Goal: Task Accomplishment & Management: Complete application form

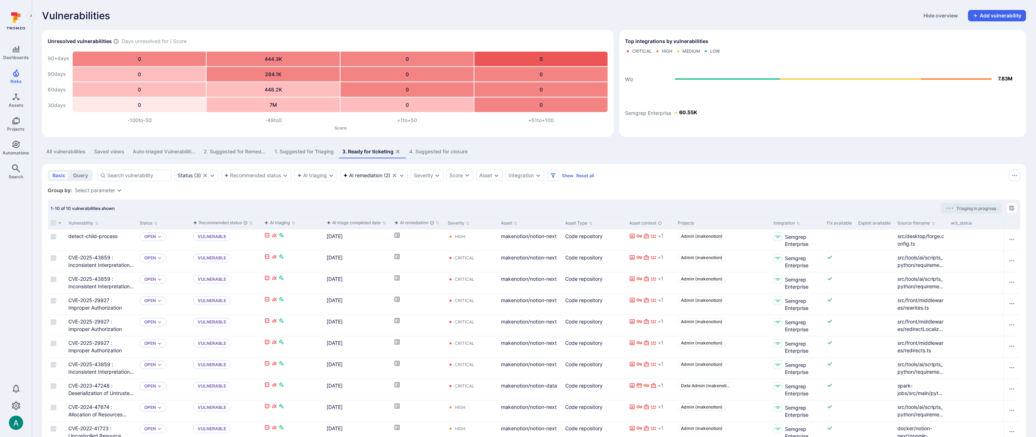
scroll to position [9, 0]
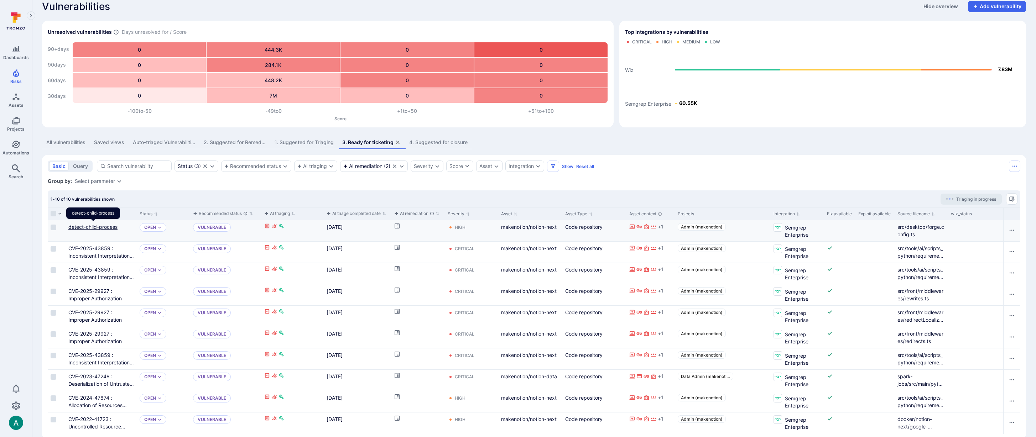
click at [104, 225] on link "detect-child-process" at bounding box center [92, 227] width 49 height 6
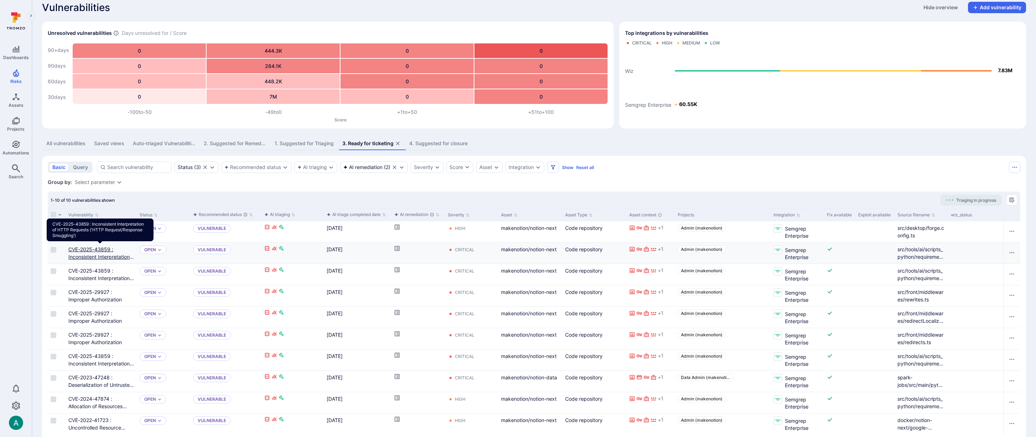
click at [103, 254] on link "CVE-2025-43859 : Inconsistent Interpretation of HTTP Requests ('HTTP Request/Re…" at bounding box center [101, 264] width 66 height 36
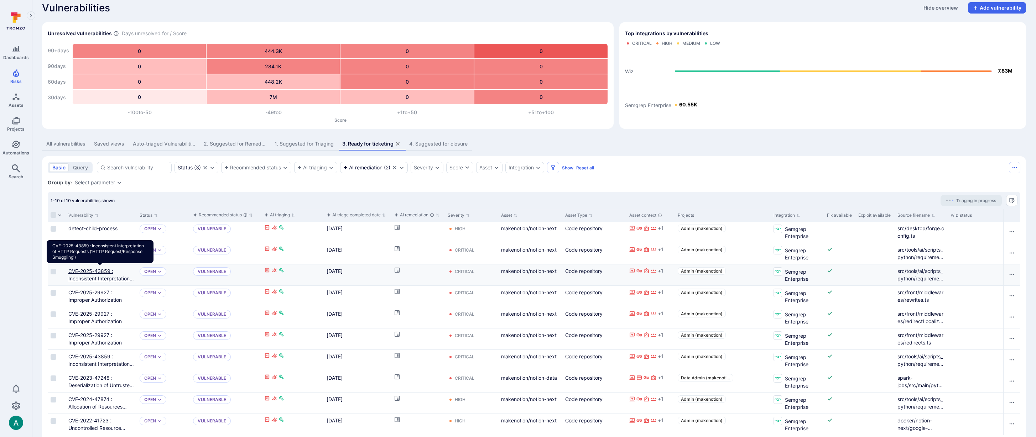
click at [99, 276] on link "CVE-2025-43859 : Inconsistent Interpretation of HTTP Requests ('HTTP Request/Re…" at bounding box center [101, 286] width 66 height 36
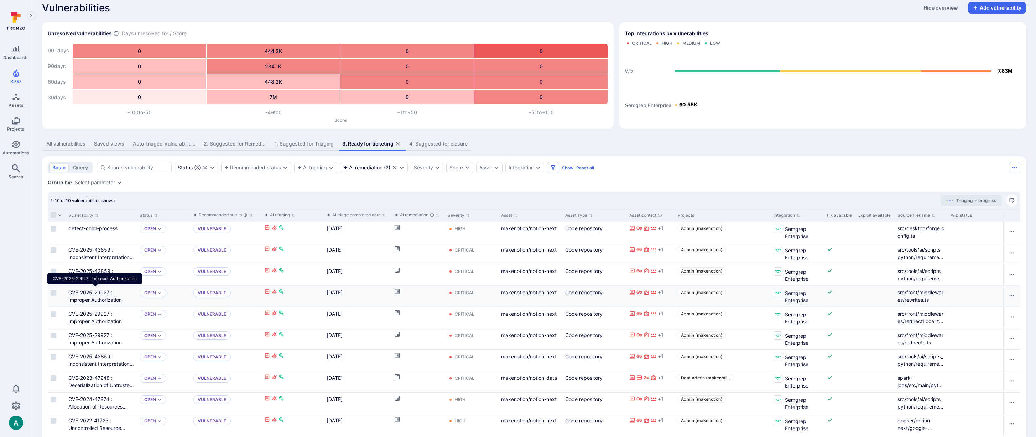
click at [98, 300] on link "CVE-2025-29927 : Improper Authorization" at bounding box center [94, 297] width 53 height 14
click at [98, 322] on link "CVE-2025-29927 : Improper Authorization" at bounding box center [94, 318] width 53 height 14
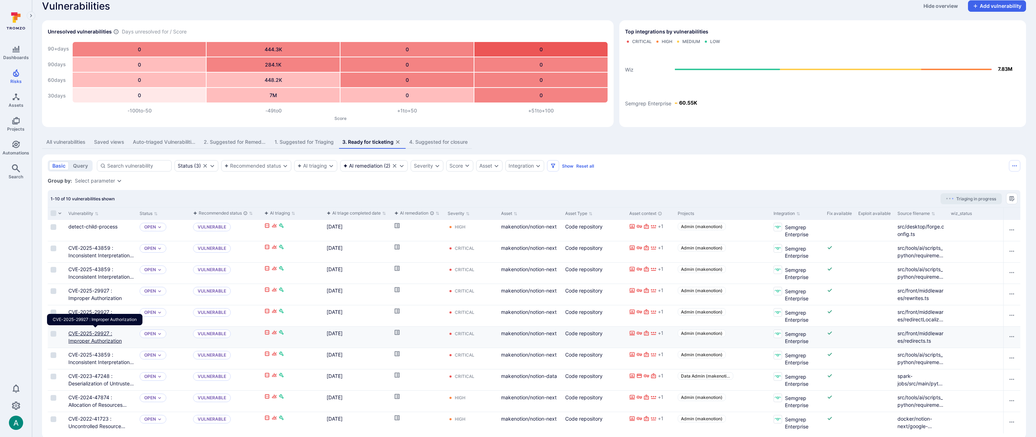
click at [88, 342] on link "CVE-2025-29927 : Improper Authorization" at bounding box center [94, 338] width 53 height 14
click at [93, 360] on link "CVE-2025-43859 : Inconsistent Interpretation of HTTP Requests ('HTTP Request/Re…" at bounding box center [101, 369] width 66 height 36
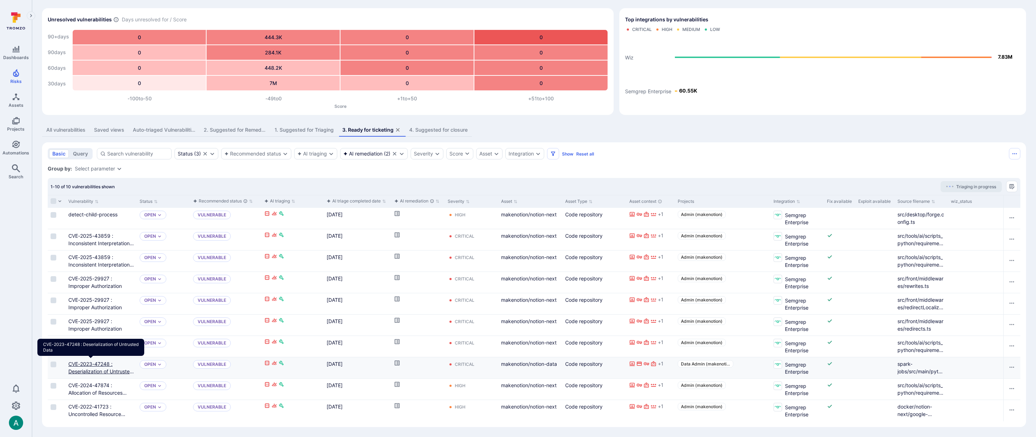
click at [96, 365] on link "CVE-2023-47248 : Deserialization of Untrusted Data" at bounding box center [101, 371] width 66 height 21
click at [95, 389] on div "CVE-2024-47874 : Allocation of Resources Without Limits or Throttling" at bounding box center [101, 389] width 66 height 15
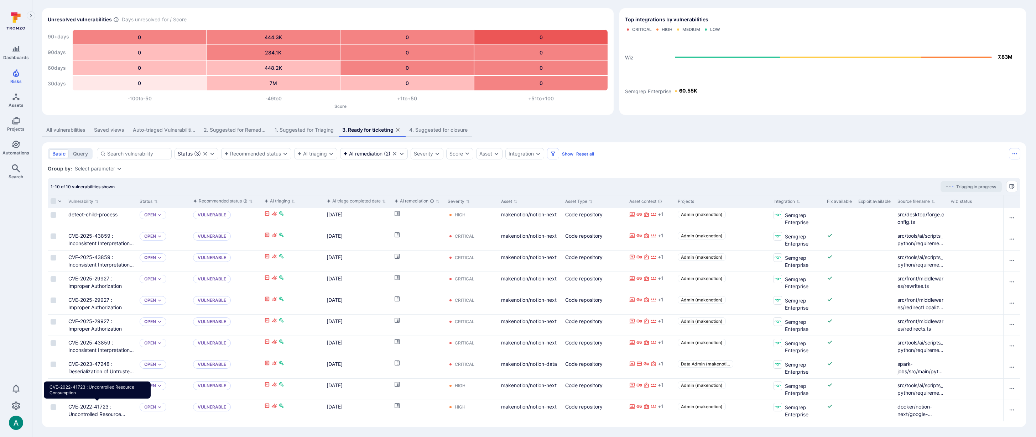
click at [103, 392] on div "CVE-2022-41723 : Uncontrolled Resource Consumption" at bounding box center [97, 390] width 107 height 17
click at [105, 410] on div "CVE-2022-41723 : Uncontrolled Resource Consumption" at bounding box center [101, 410] width 66 height 15
click at [399, 235] on icon "Cell for aiCtx.remediationStatus" at bounding box center [397, 235] width 6 height 6
click at [399, 256] on icon "Cell for aiCtx.remediationStatus" at bounding box center [397, 256] width 5 height 5
click at [52, 258] on input "Select row" at bounding box center [54, 258] width 6 height 6
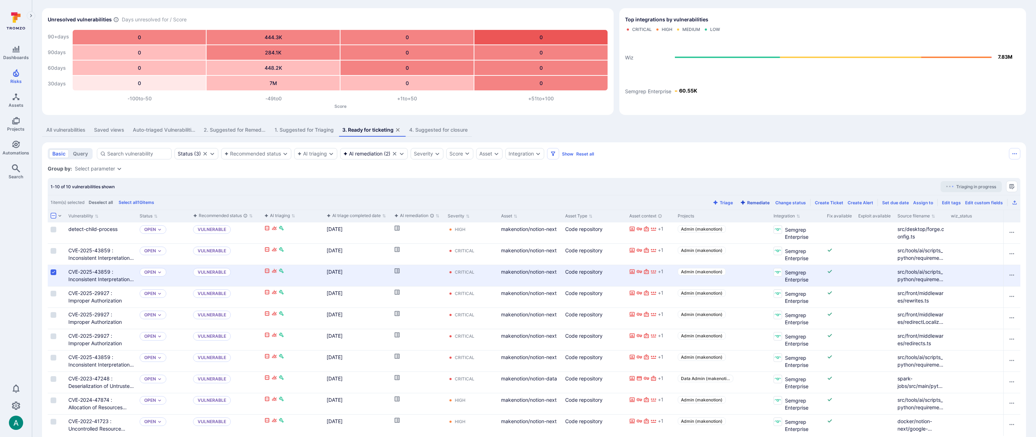
click at [760, 203] on button "Remediate" at bounding box center [755, 202] width 32 height 5
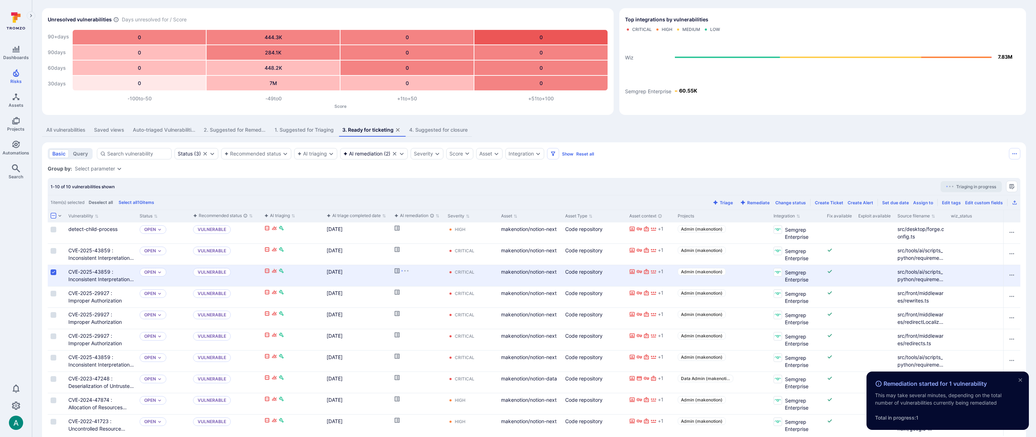
click at [55, 274] on input "Select row" at bounding box center [54, 273] width 6 height 6
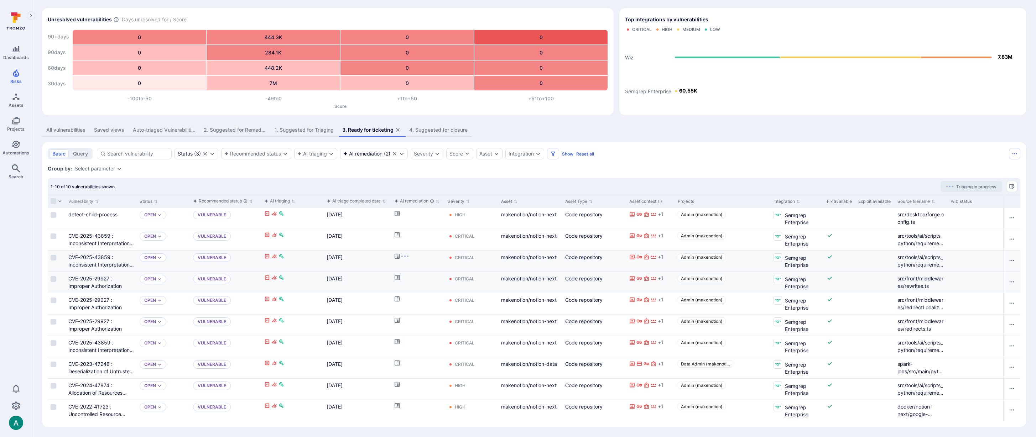
click at [56, 300] on input "Select row" at bounding box center [54, 301] width 6 height 6
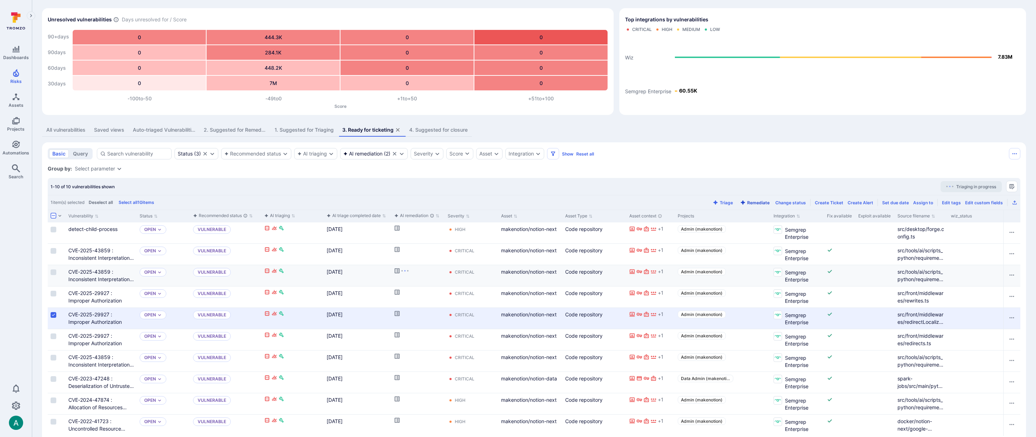
click at [755, 202] on button "Remediate" at bounding box center [755, 202] width 32 height 5
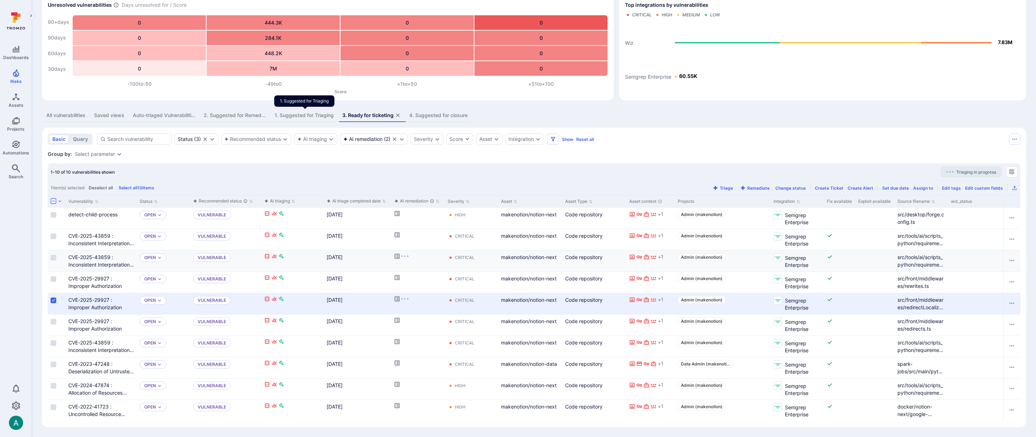
click at [303, 113] on div "1. Suggested for Triaging" at bounding box center [304, 115] width 59 height 7
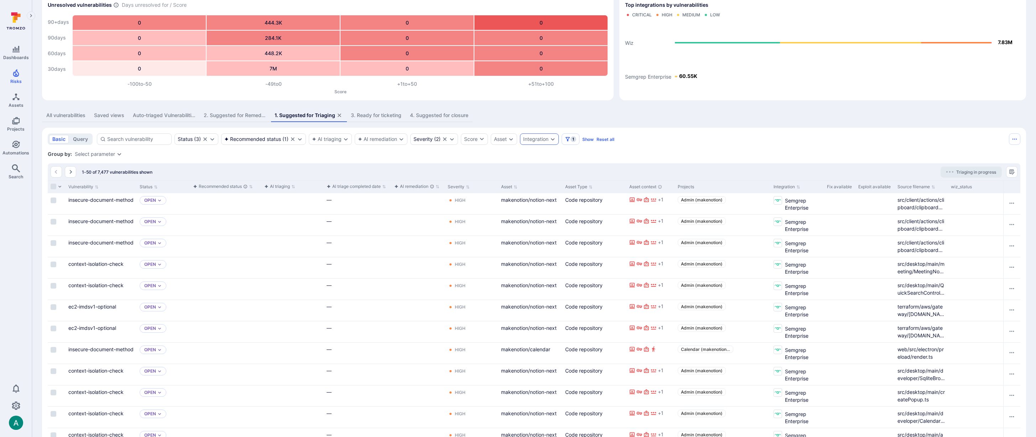
click at [546, 137] on div "Integration" at bounding box center [535, 139] width 25 height 6
click at [560, 182] on li "Semgrep Enterprise" at bounding box center [578, 182] width 105 height 9
click at [615, 209] on button "Apply" at bounding box center [605, 206] width 51 height 11
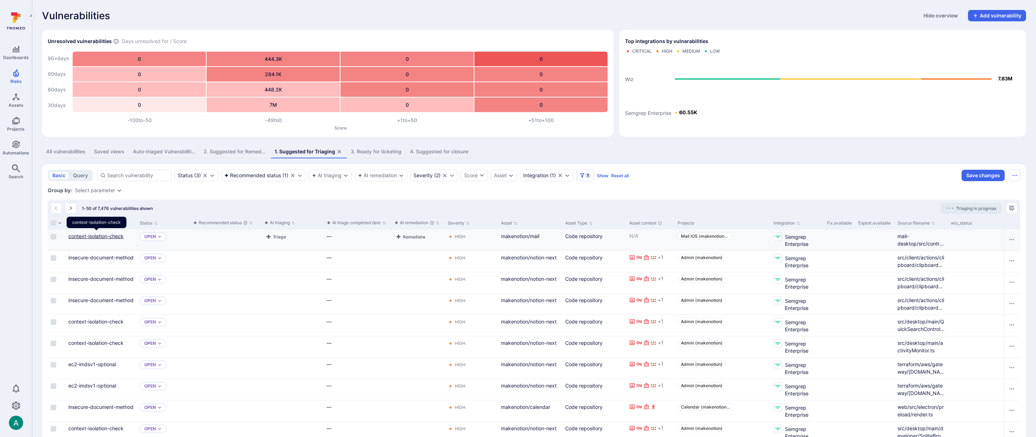
click at [95, 234] on link "context-isolation-check" at bounding box center [95, 236] width 55 height 6
click at [90, 258] on link "insecure-document-method" at bounding box center [100, 258] width 65 height 6
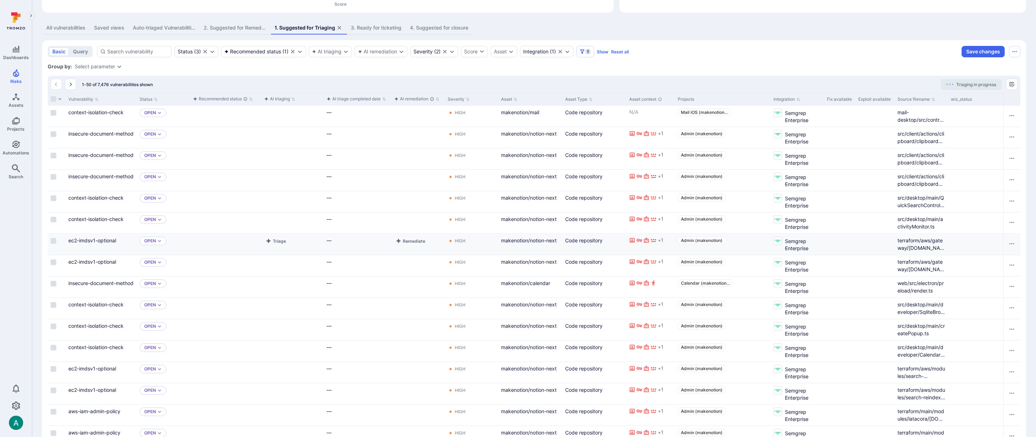
scroll to position [128, 0]
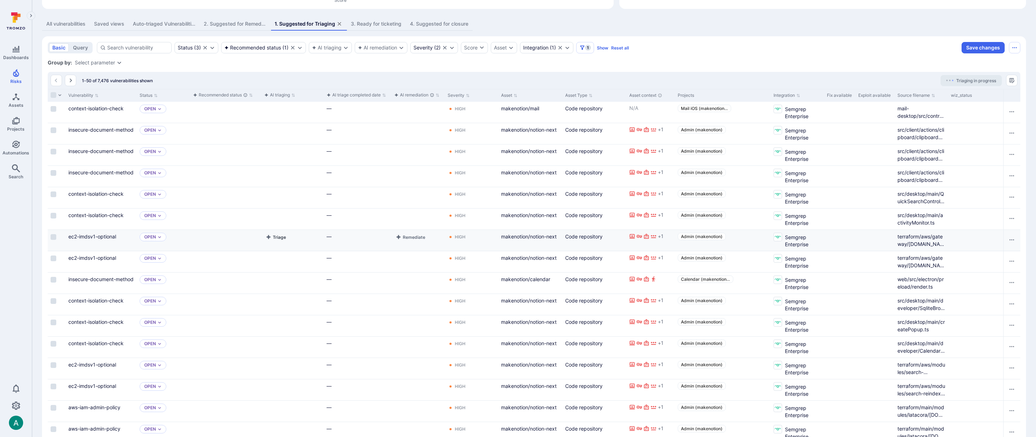
click at [279, 237] on button "Triage" at bounding box center [275, 237] width 23 height 9
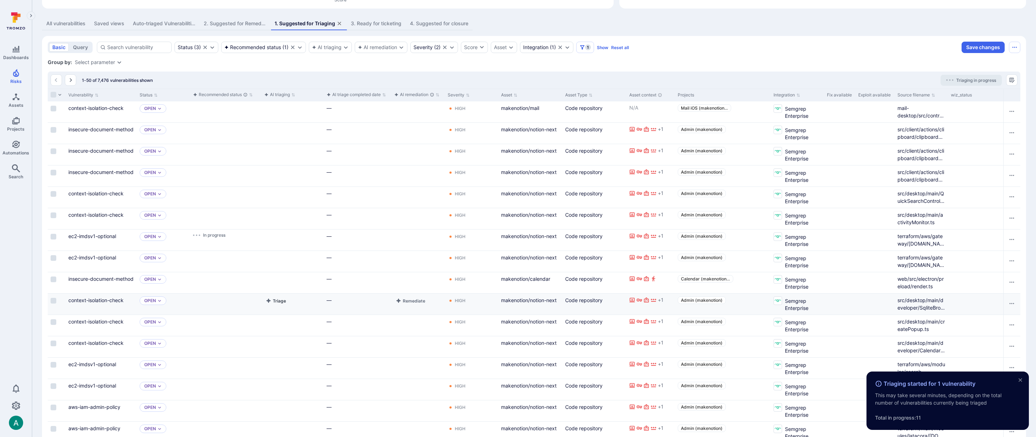
click at [274, 302] on button "Triage" at bounding box center [275, 301] width 23 height 9
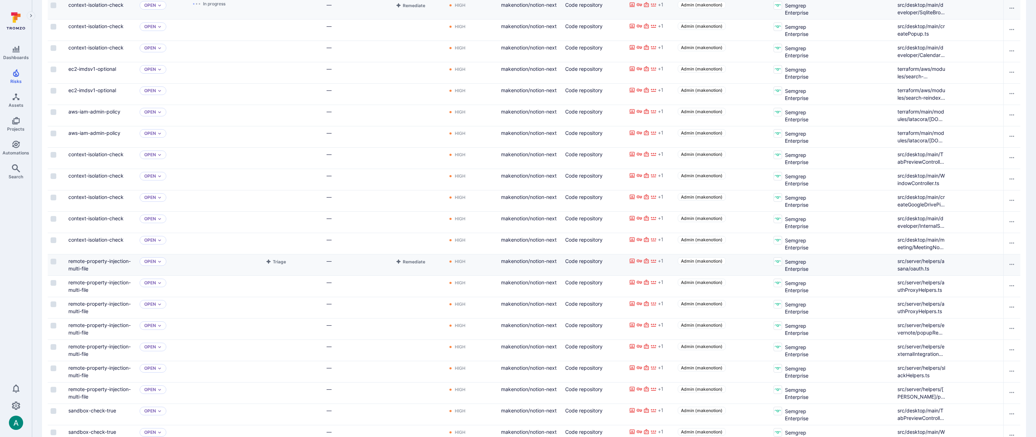
scroll to position [0, 1]
click at [276, 260] on button "Triage" at bounding box center [274, 262] width 23 height 9
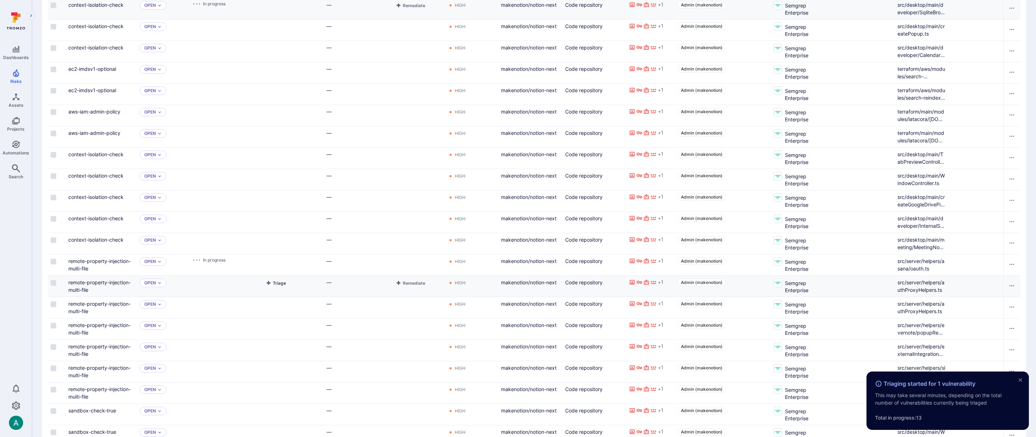
click at [279, 282] on button "Triage" at bounding box center [275, 283] width 23 height 9
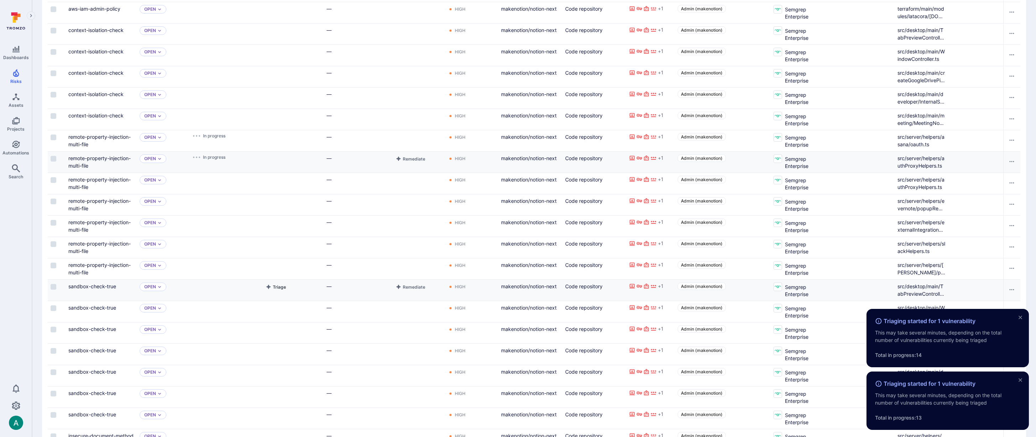
scroll to position [549, 0]
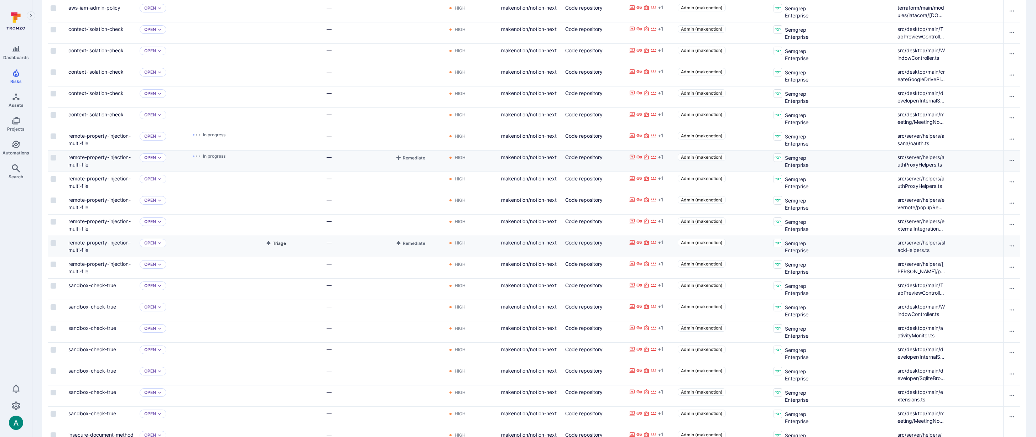
click at [276, 244] on button "Triage" at bounding box center [275, 243] width 23 height 9
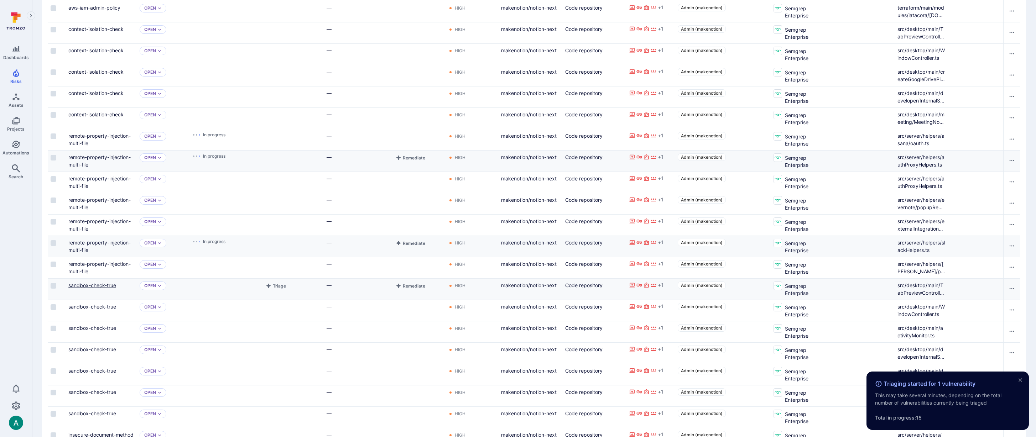
click at [92, 286] on link "sandbox-check-true" at bounding box center [92, 285] width 48 height 6
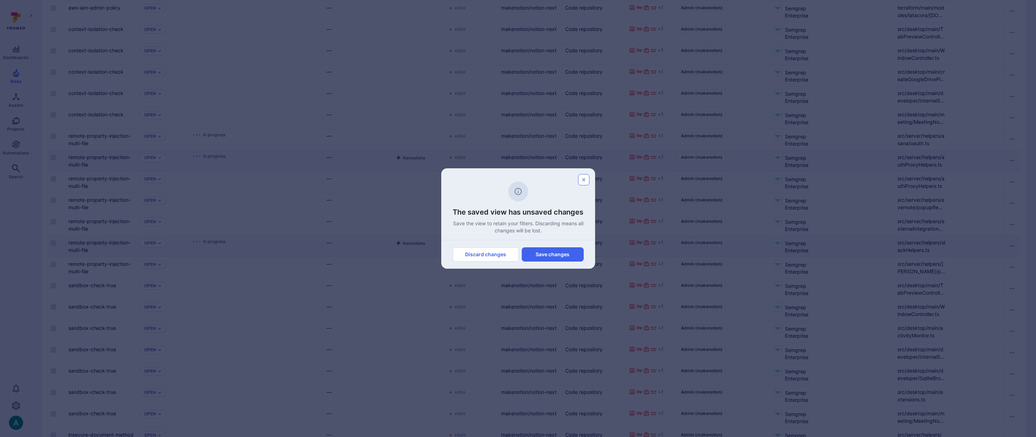
click at [582, 180] on icon "button" at bounding box center [584, 180] width 6 height 6
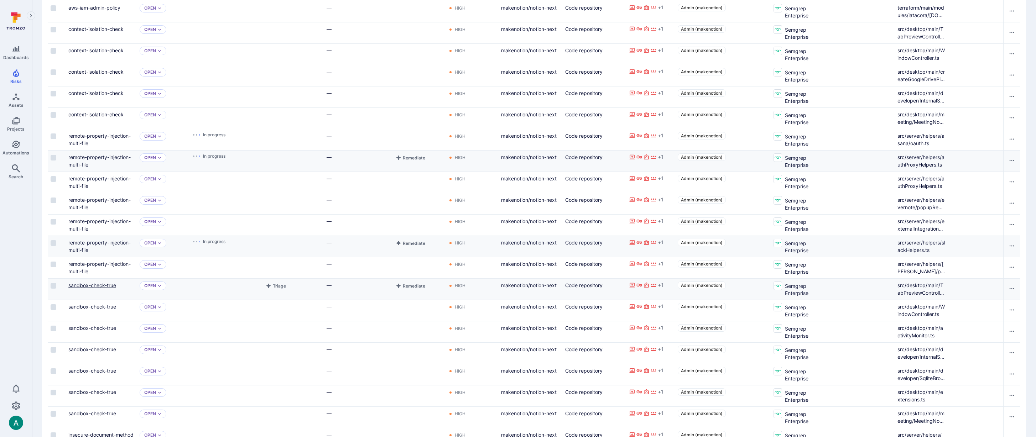
click at [102, 283] on link "sandbox-check-true" at bounding box center [92, 285] width 48 height 6
click at [280, 289] on button "Triage" at bounding box center [275, 286] width 23 height 9
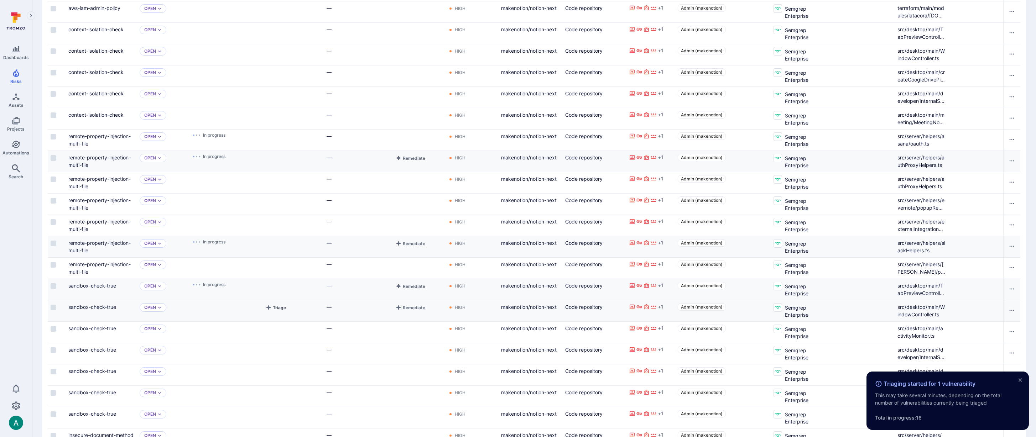
click at [279, 308] on button "Triage" at bounding box center [275, 307] width 23 height 9
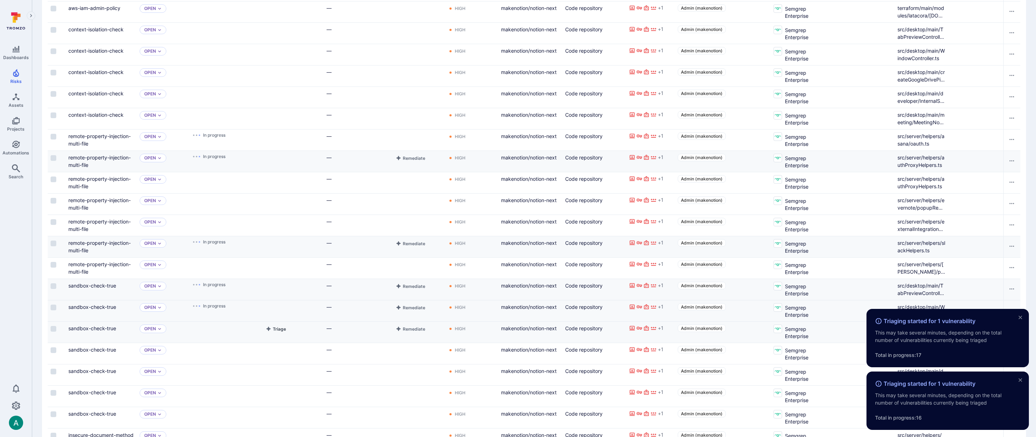
click at [279, 326] on button "Triage" at bounding box center [275, 329] width 23 height 9
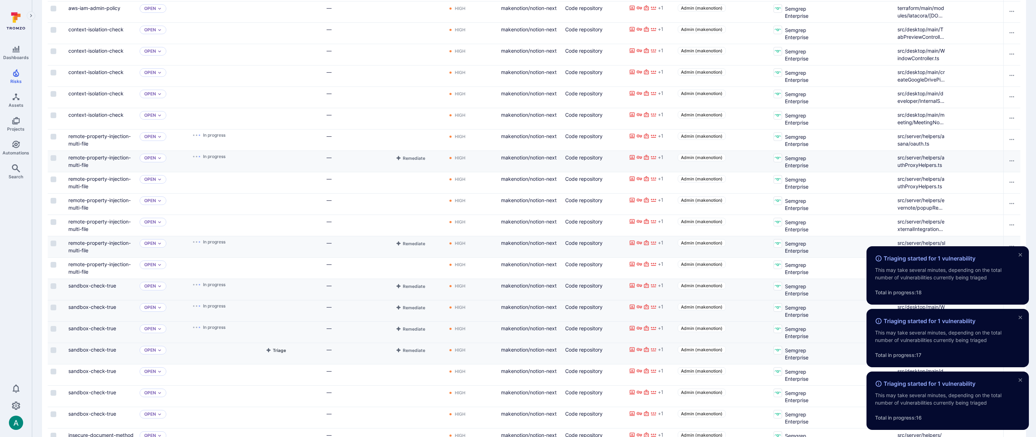
click at [274, 350] on button "Triage" at bounding box center [275, 350] width 23 height 9
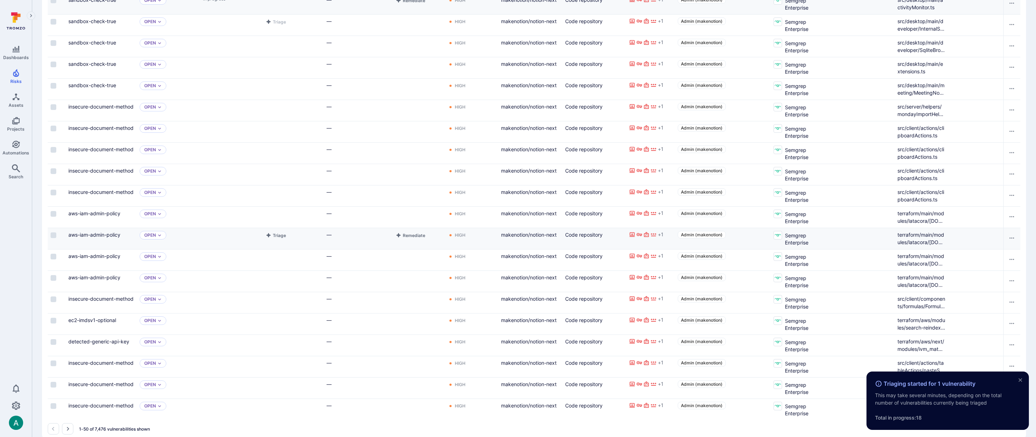
scroll to position [891, 0]
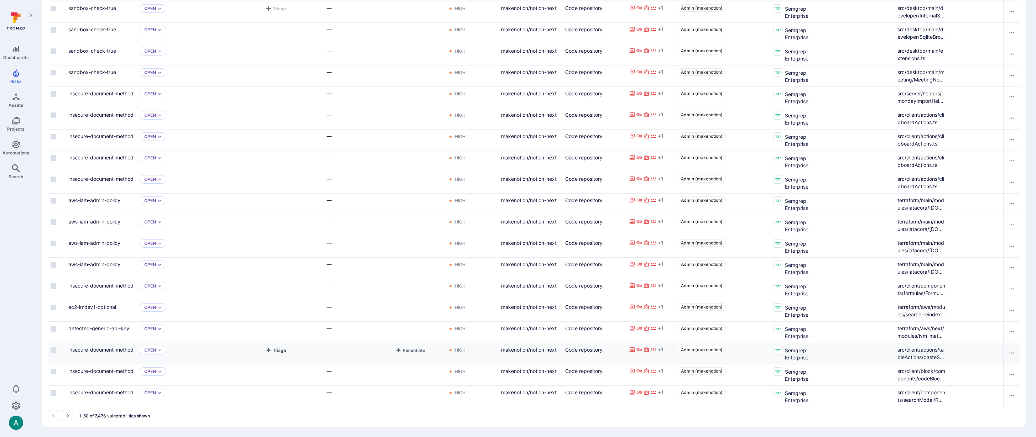
click at [281, 352] on button "Triage" at bounding box center [275, 350] width 23 height 9
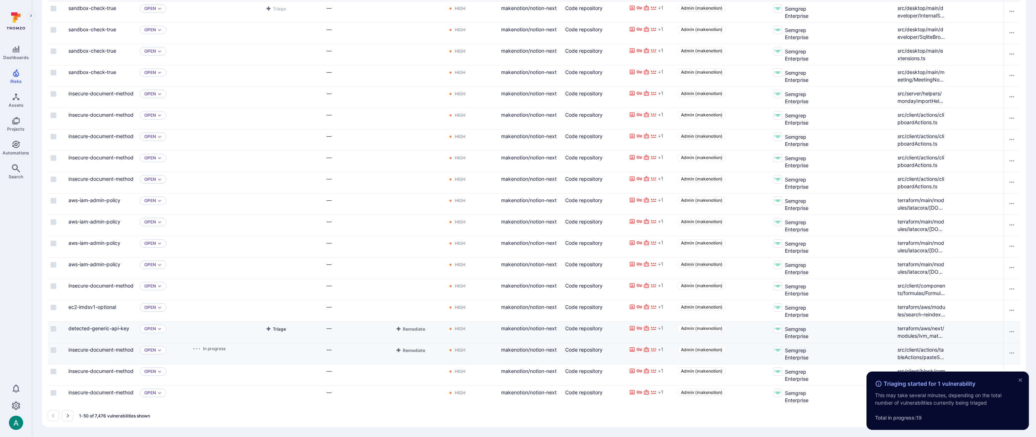
click at [278, 327] on button "Triage" at bounding box center [275, 329] width 23 height 9
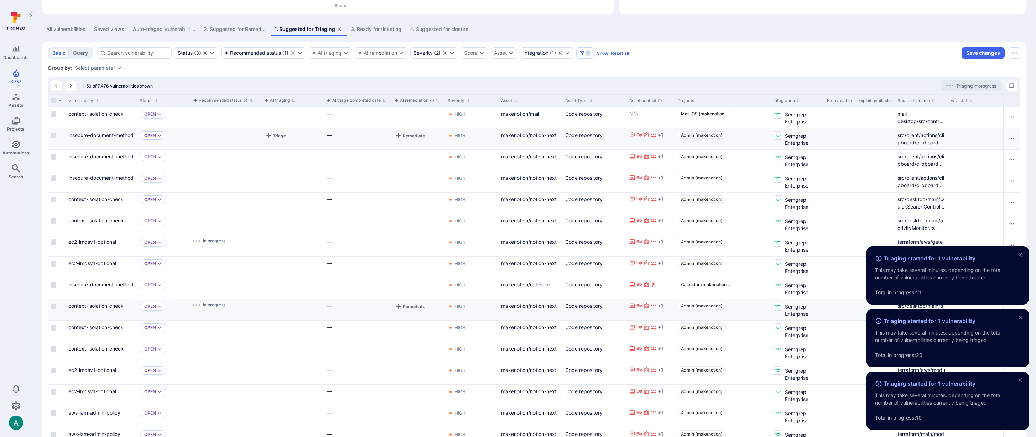
scroll to position [100, 0]
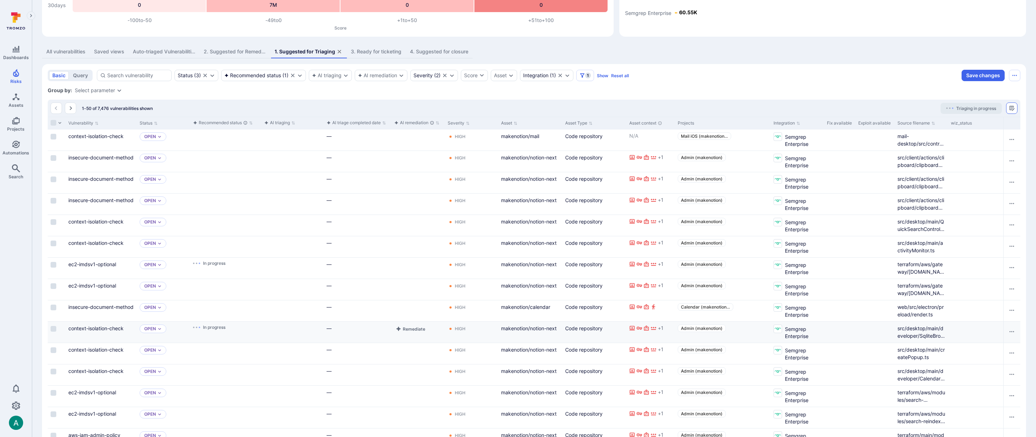
click at [1016, 108] on button "Manage columns" at bounding box center [1011, 108] width 11 height 11
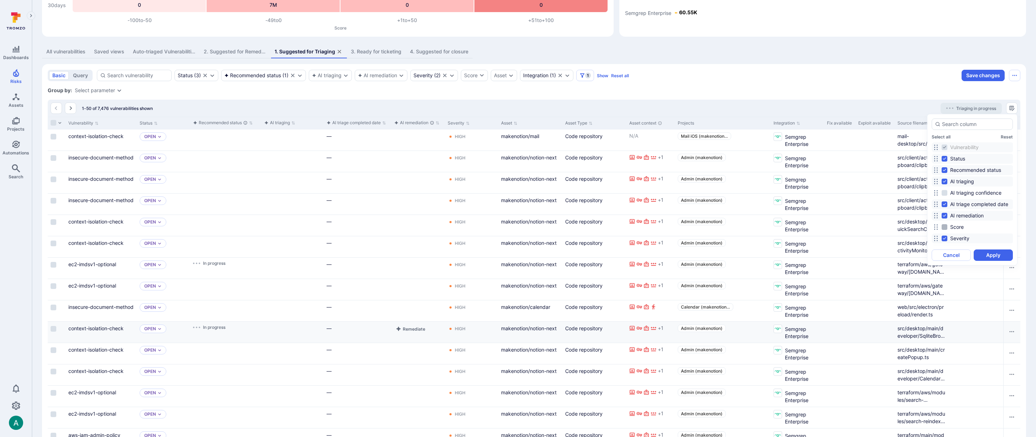
click at [957, 224] on span "Score" at bounding box center [957, 227] width 14 height 7
click at [947, 224] on input "Score" at bounding box center [945, 227] width 6 height 6
checkbox input "true"
click at [990, 253] on button "Apply" at bounding box center [993, 255] width 39 height 11
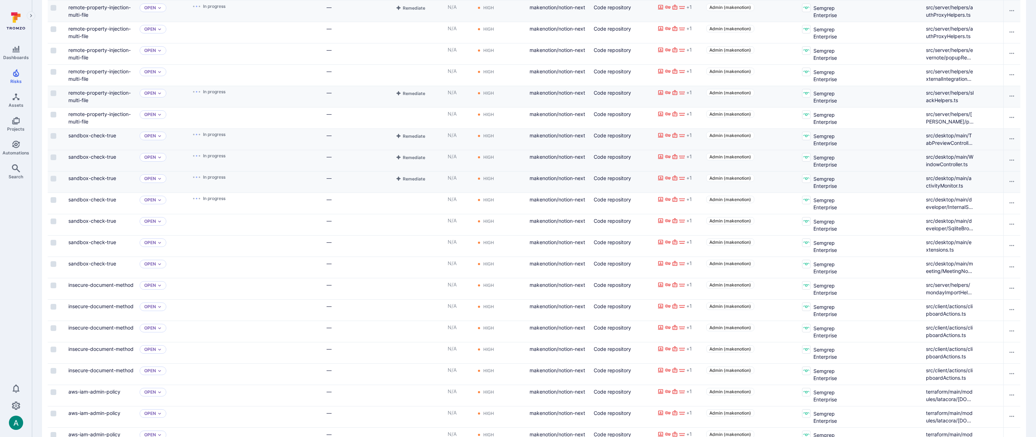
scroll to position [891, 0]
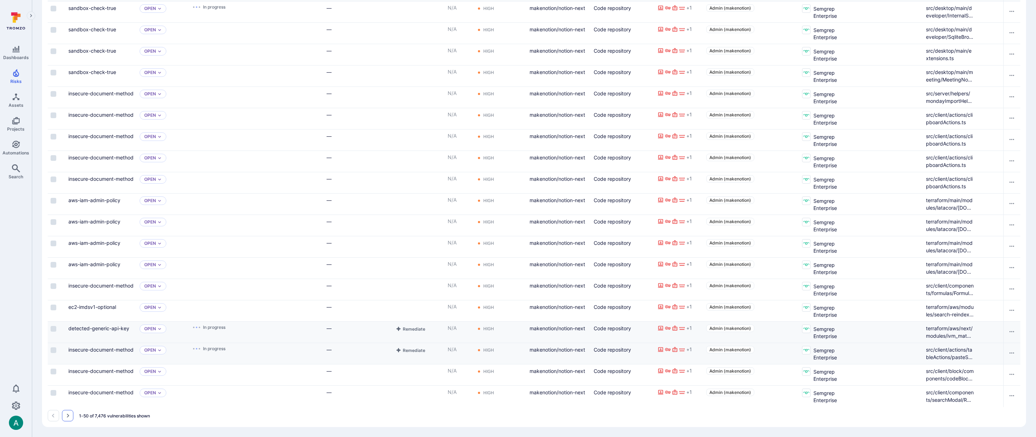
click at [70, 416] on icon "Go to the next page" at bounding box center [68, 416] width 6 height 6
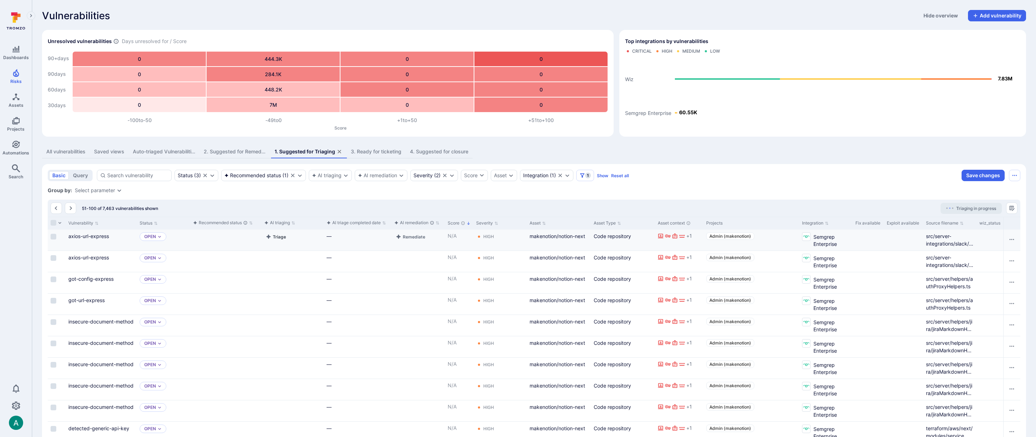
click at [278, 240] on button "Triage" at bounding box center [275, 237] width 23 height 9
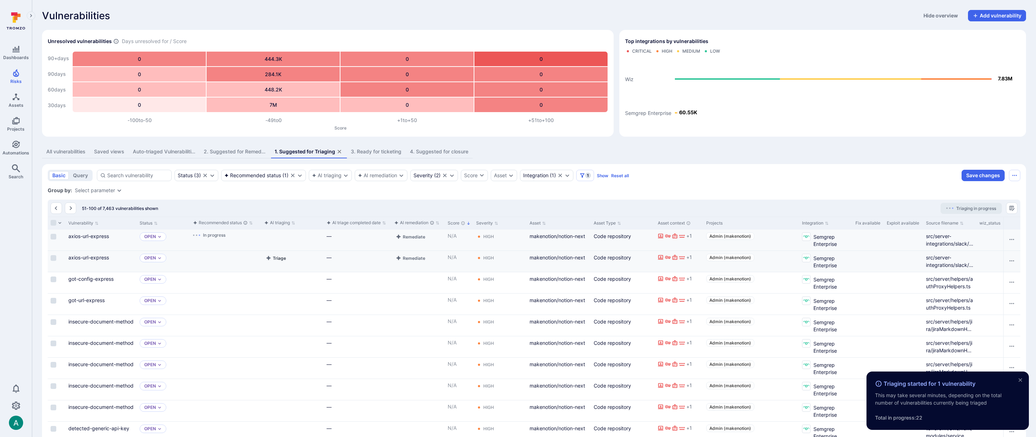
click at [277, 261] on button "Triage" at bounding box center [275, 258] width 23 height 9
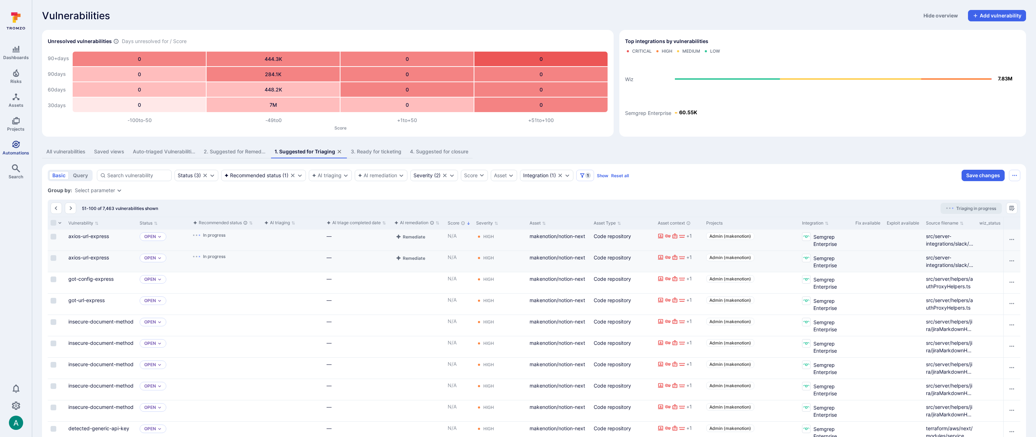
click at [10, 147] on link "Automations" at bounding box center [16, 147] width 32 height 21
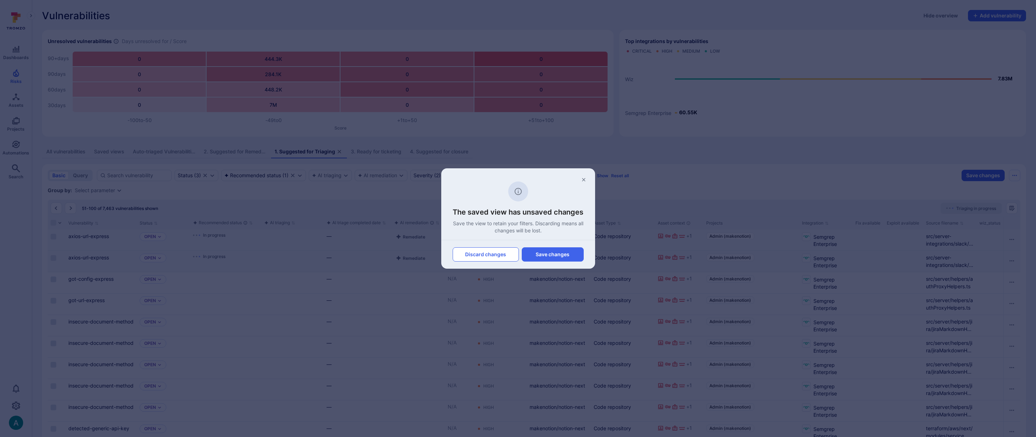
click at [486, 258] on button "Discard changes" at bounding box center [486, 255] width 66 height 14
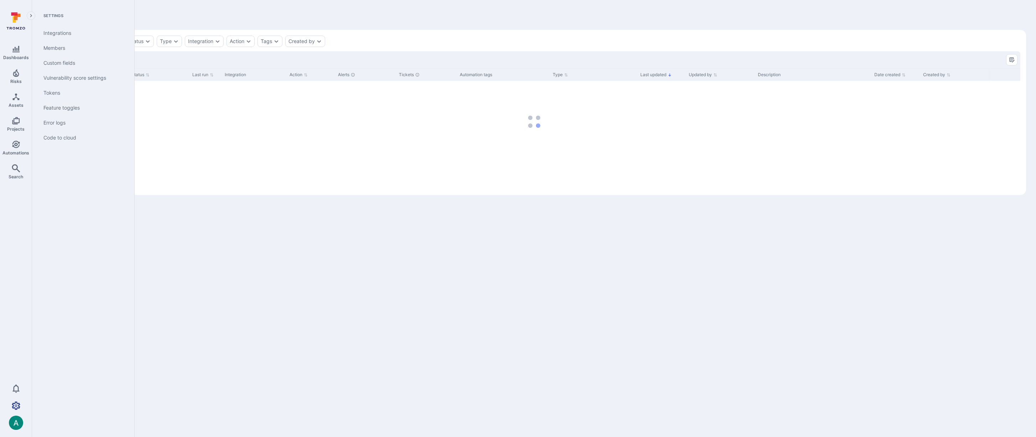
click at [14, 407] on icon "Settings" at bounding box center [16, 406] width 9 height 9
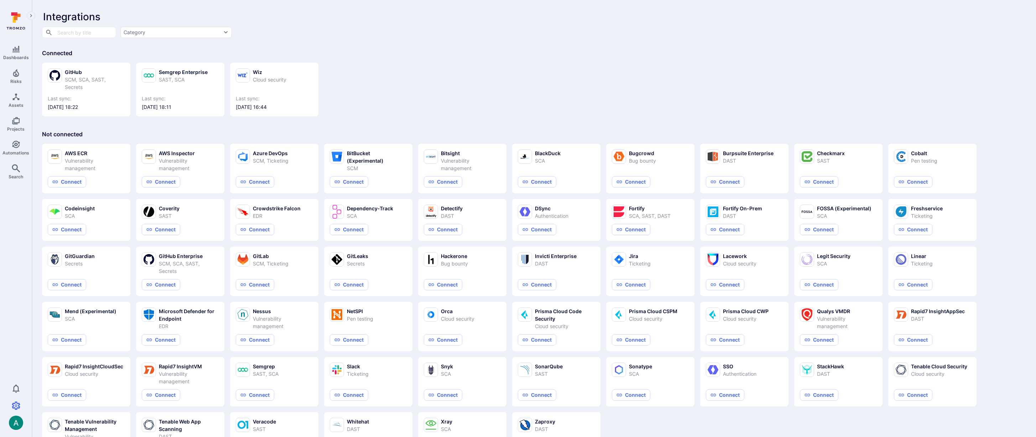
click at [419, 69] on div "GitHub SCM, SCA, SAST, Secrets Last sync: 2025/08/26 at 18:22 Semgrep Enterpris…" at bounding box center [534, 86] width 984 height 59
click at [624, 257] on icon at bounding box center [619, 260] width 11 height 14
click at [629, 286] on button "Connect" at bounding box center [631, 284] width 38 height 11
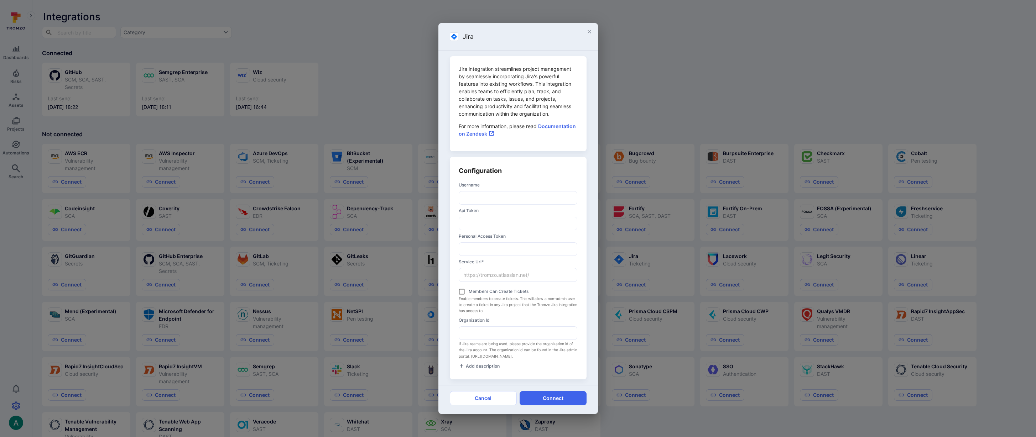
click at [566, 126] on link "Documentation on Zendesk" at bounding box center [517, 130] width 117 height 14
click at [488, 220] on input "api token" at bounding box center [518, 223] width 118 height 13
paste input "ATSTT3xFfGF0UOd2qjrUdDhRWZroTWxaWtj9DoTsxLw5iqUI73TrYanenOrBJwMw1MtpXUEYMD5afBg…"
type input "ATSTT3xFfGF0UOd2qjrUdDhRWZroTWxaWtj9DoTsxLw5iqUI73TrYanenOrBJwMw1MtpXUEYMD5afBg…"
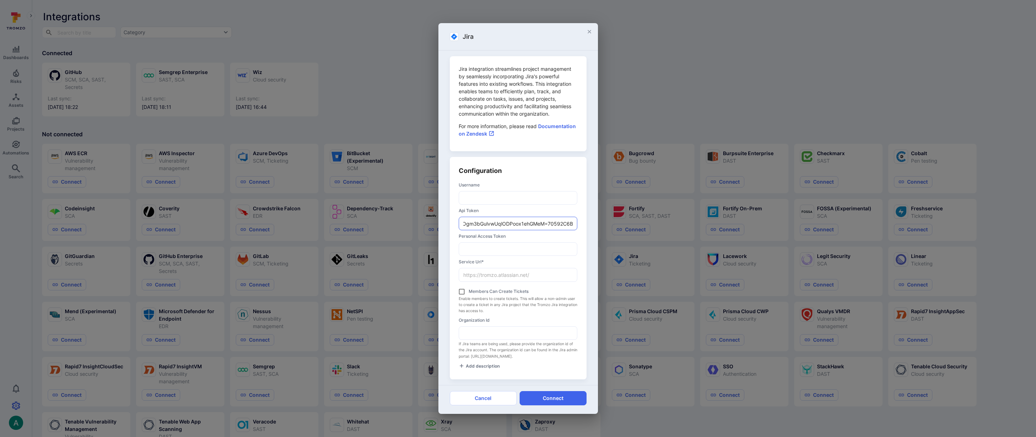
click at [463, 293] on input "Members can create tickets" at bounding box center [462, 292] width 14 height 14
checkbox input "true"
click at [480, 196] on input "username" at bounding box center [518, 198] width 118 height 13
paste input "tromzo-notion-pov-service-acct-n2nx6x7j0q@serviceaccount.atlassian.com"
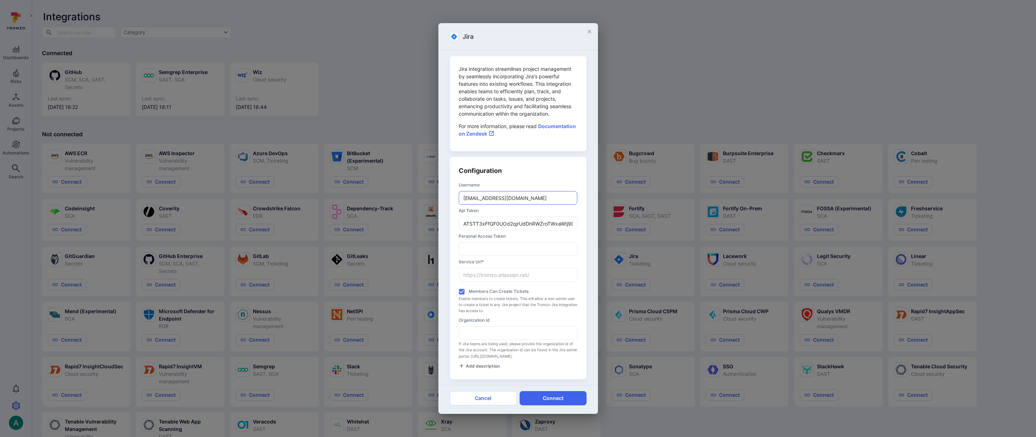
scroll to position [0, 72]
type input "tromzo-notion-pov-service-acct-n2nx6x7j0q@serviceaccount.atlassian.com"
click at [476, 274] on input "service url *" at bounding box center [518, 275] width 118 height 13
paste input "https://ticketlab.atlassian.net/"
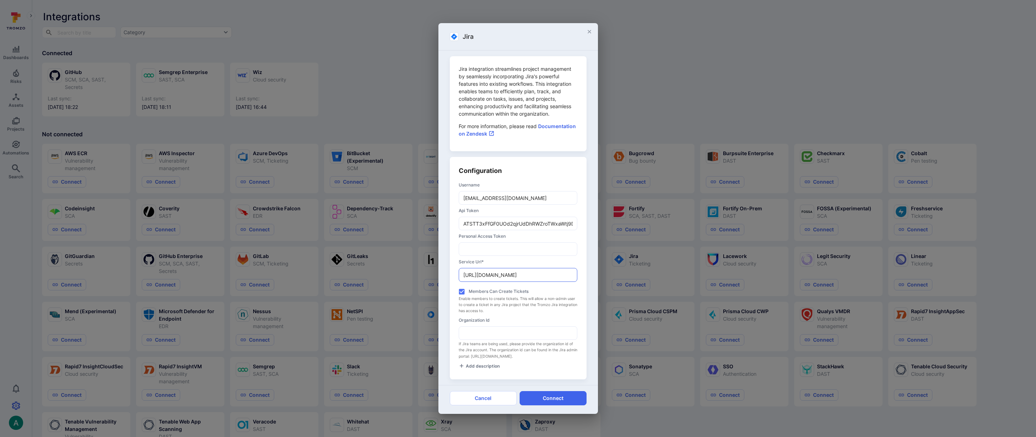
type input "https://ticketlab.atlassian.net/"
click at [484, 367] on span "Add description" at bounding box center [483, 366] width 34 height 5
click at [493, 366] on textarea at bounding box center [518, 366] width 119 height 7
type textarea "https://ticketlab.atlassian.net/"
click at [551, 399] on button "Connect" at bounding box center [553, 398] width 67 height 14
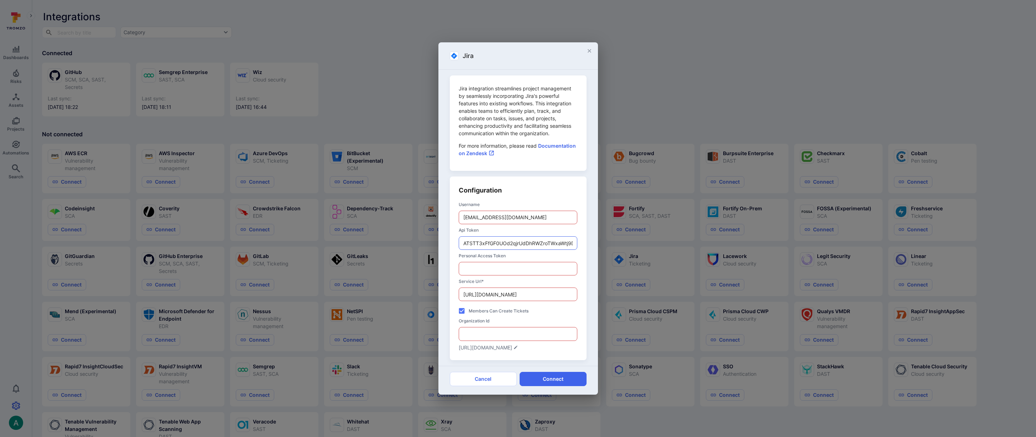
click at [509, 244] on input "ATSTT3xFfGF0UOd2qjrUdDhRWZroTWxaWtj9DoTsxLw5iqUI73TrYanenOrBJwMw1MtpXUEYMD5afBg…" at bounding box center [518, 243] width 118 height 13
click at [506, 272] on input "Personal access token" at bounding box center [518, 268] width 118 height 13
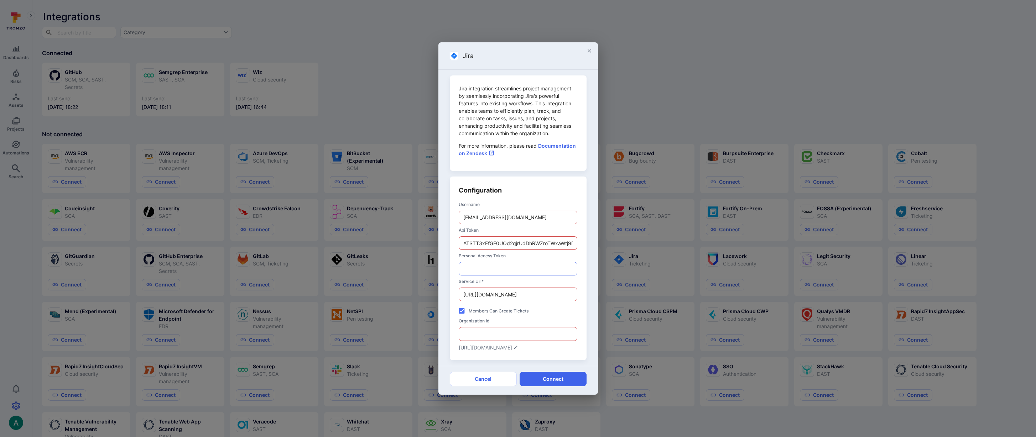
paste input "ATSTT3xFfGF0UOd2qjrUdDhRWZroTWxaWtj9DoTsxLw5iqUI73TrYanenOrBJwMw1MtpXUEYMD5afBg…"
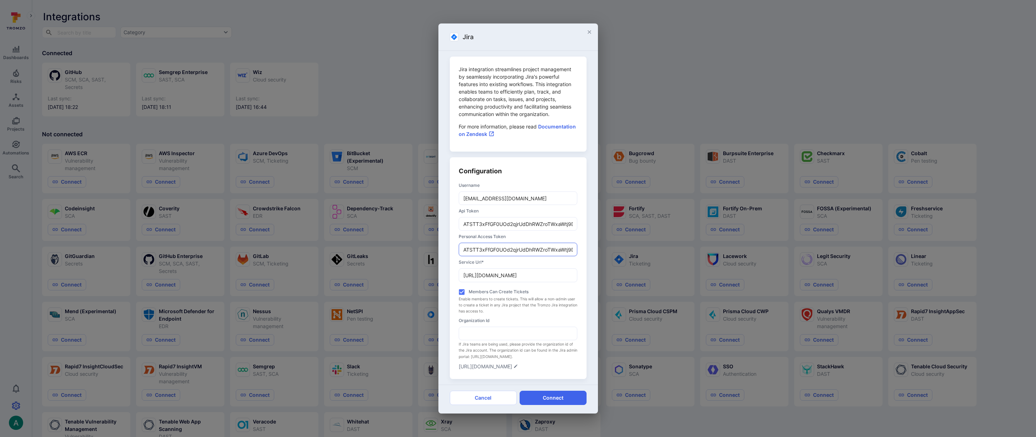
scroll to position [0, 468]
type input "ATSTT3xFfGF0UOd2qjrUdDhRWZroTWxaWtj9DoTsxLw5iqUI73TrYanenOrBJwMw1MtpXUEYMD5afBg…"
click at [503, 332] on input "organization id" at bounding box center [518, 333] width 118 height 13
paste input "128af13a-6068-47a0-837d-bfec3dd9599f"
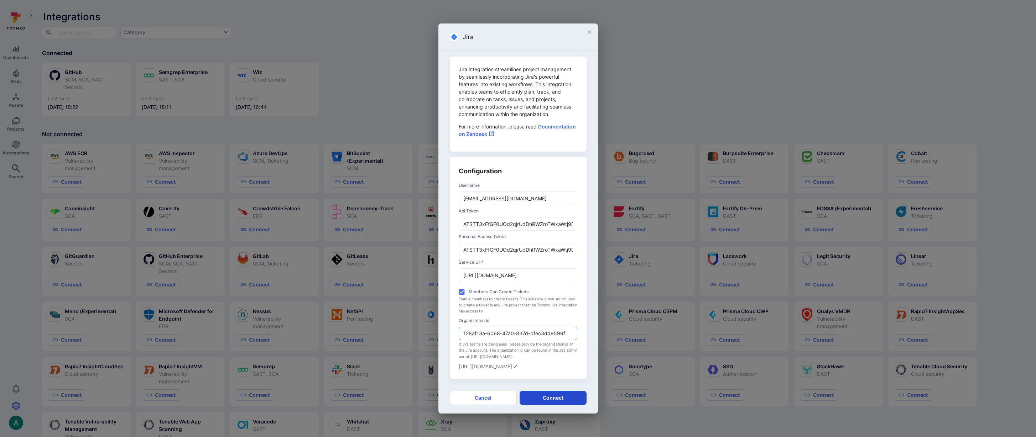
type input "128af13a-6068-47a0-837d-bfec3dd9599f"
click at [568, 402] on button "Connect" at bounding box center [553, 398] width 67 height 14
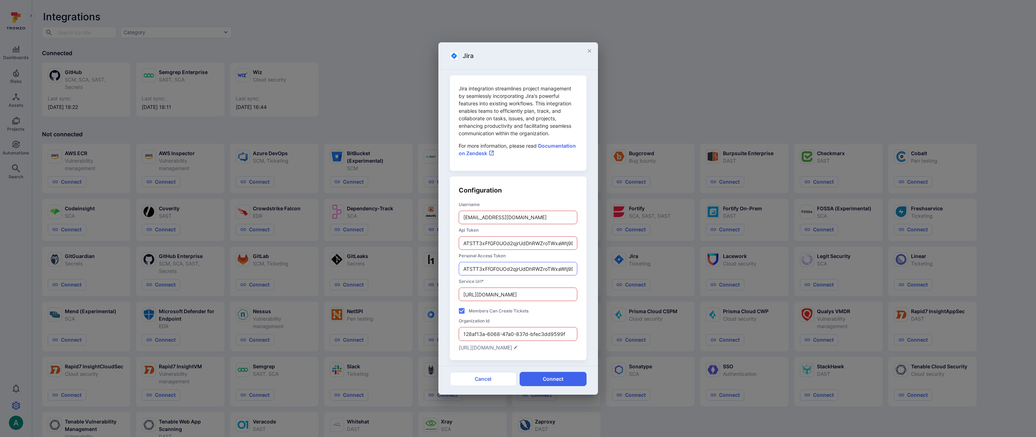
click at [504, 271] on input "ATSTT3xFfGF0UOd2qjrUdDhRWZroTWxaWtj9DoTsxLw5iqUI73TrYanenOrBJwMw1MtpXUEYMD5afBg…" at bounding box center [518, 268] width 118 height 13
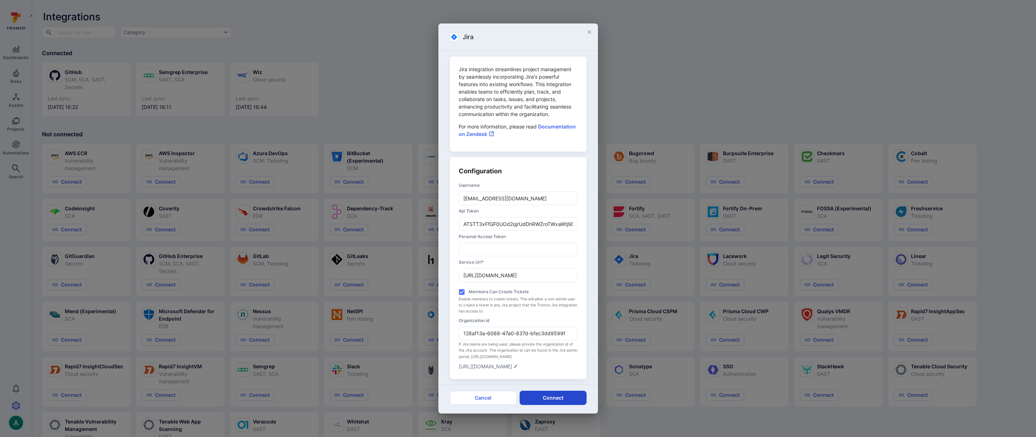
click at [560, 399] on button "Connect" at bounding box center [553, 398] width 67 height 14
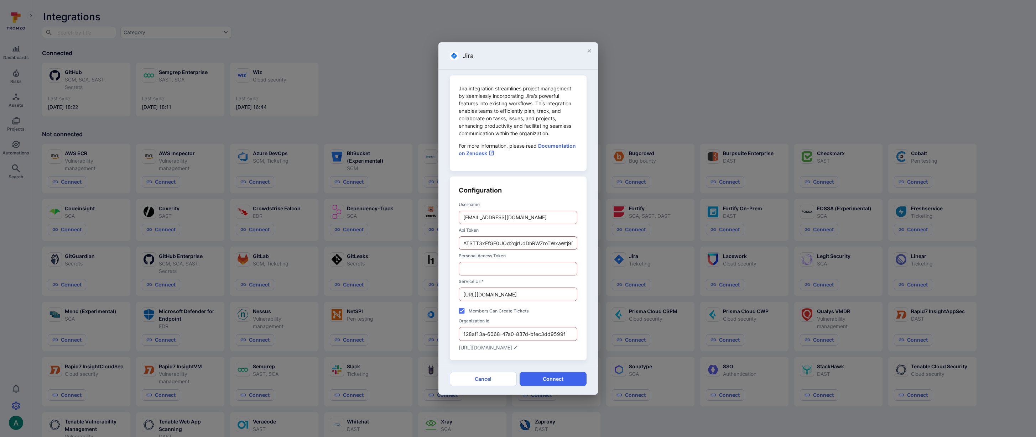
click at [458, 244] on div "Configuration username tromzo-notion-pov-service-acct-n2nx6x7j0q@serviceaccount…" at bounding box center [518, 269] width 137 height 184
drag, startPoint x: 464, startPoint y: 244, endPoint x: 435, endPoint y: 243, distance: 28.9
click at [435, 243] on div "Jira Jira integration streamlines project management by seamlessly incorporatin…" at bounding box center [518, 218] width 1036 height 437
click at [499, 243] on input "ATSTT3xFfGF0UOd2qjrUdDhRWZroTWxaWtj9DoTsxLw5iqUI73TrYanenOrBJwMw1MtpXUEYMD5afBg…" at bounding box center [518, 243] width 118 height 13
click at [501, 243] on input "ATSTT3xFfGF0UOd2qjrUdDhRWZroTWxaWtj9DoTsxLw5iqUI73TrYanenOrBJwMw1MtpXUEYMD5afBg…" at bounding box center [518, 243] width 118 height 13
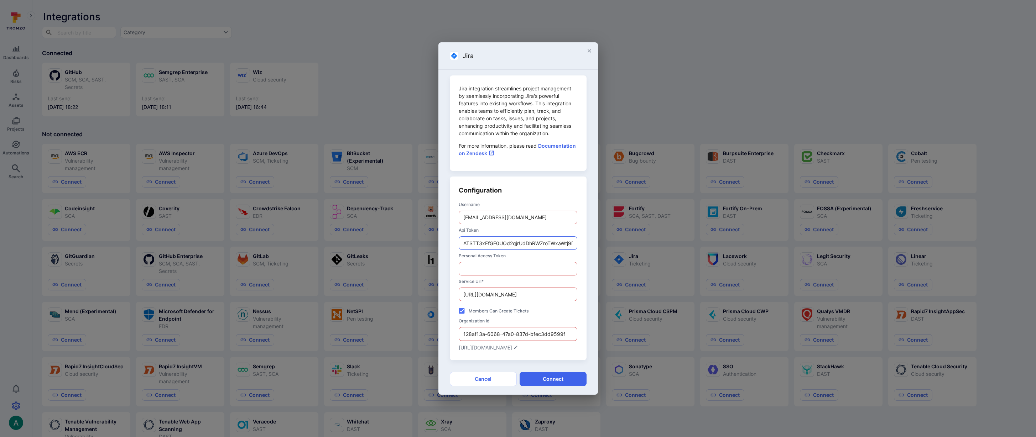
click at [501, 243] on input "ATSTT3xFfGF0UOd2qjrUdDhRWZroTWxaWtj9DoTsxLw5iqUI73TrYanenOrBJwMw1MtpXUEYMD5afBg…" at bounding box center [518, 243] width 118 height 13
paste input "ATT3xFfGF0Ch-aoneHr6gFD9aNu3UUpXPIBDFPIwtNHZDy8Kfig_Enz54_-wN0O1kid8m5F5gnlFQeF…"
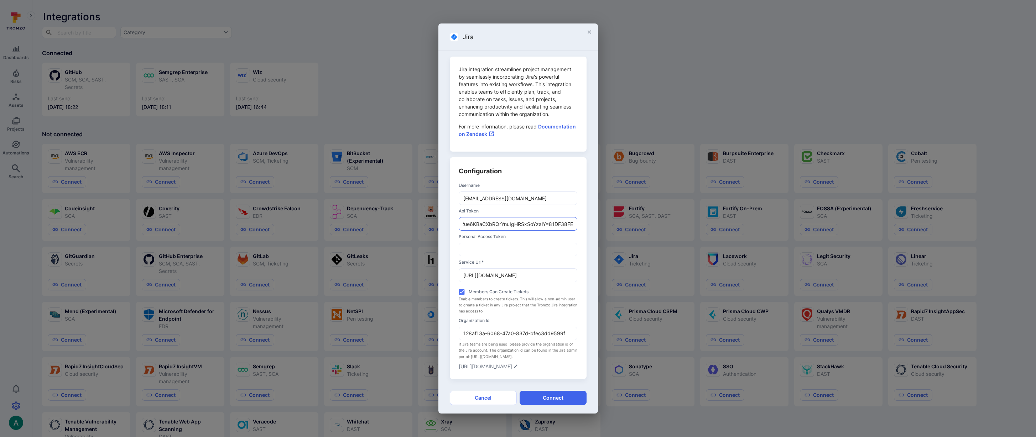
type input "ATATT3xFfGF0Ch-aoneHr6gFD9aNu3UUpXPIBDFPIwtNHZDy8Kfig_Enz54_-wN0O1kid8m5F5gnlFQ…"
click at [487, 199] on input "tromzo-notion-pov-service-acct-n2nx6x7j0q@serviceaccount.atlassian.com" at bounding box center [518, 198] width 118 height 13
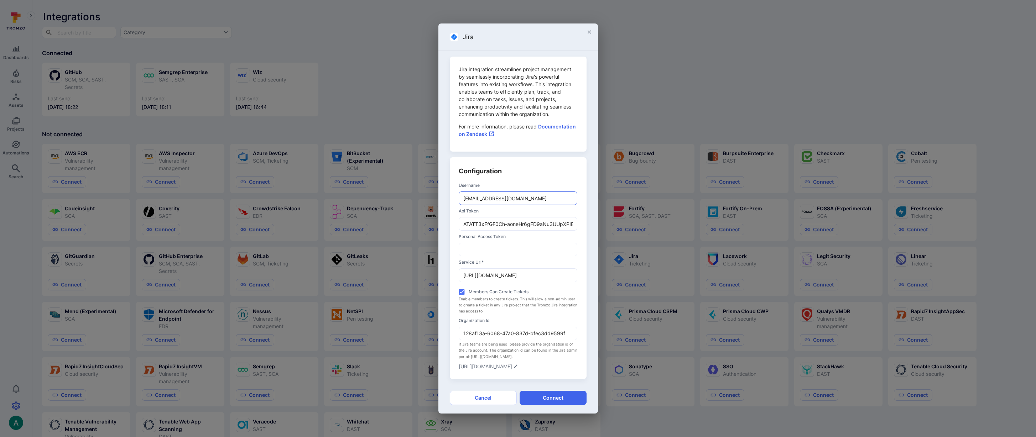
click at [487, 199] on input "tromzo-notion-pov-service-acct-n2nx6x7j0q@serviceaccount.atlassian.com" at bounding box center [518, 198] width 118 height 13
type input "adehar@gmail.com"
click at [555, 399] on button "Connect" at bounding box center [553, 398] width 67 height 14
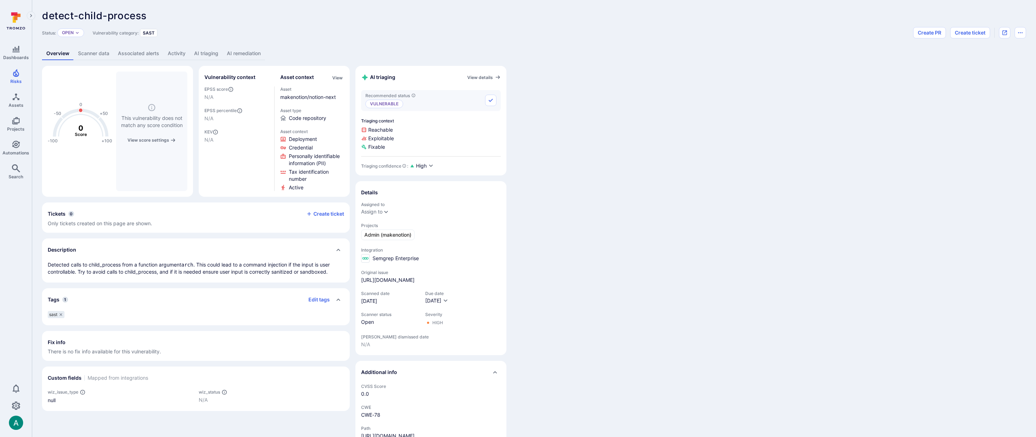
click at [246, 58] on link "AI remediation" at bounding box center [244, 53] width 42 height 13
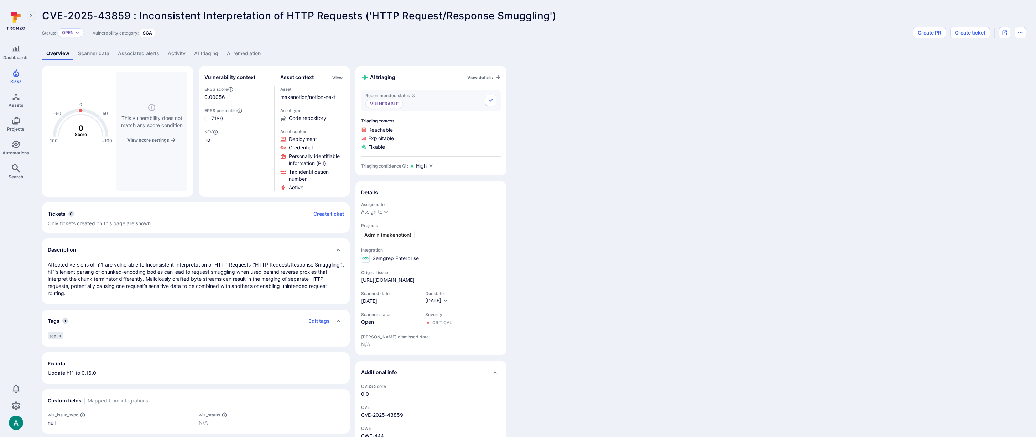
click at [249, 53] on link "AI remediation" at bounding box center [244, 53] width 42 height 13
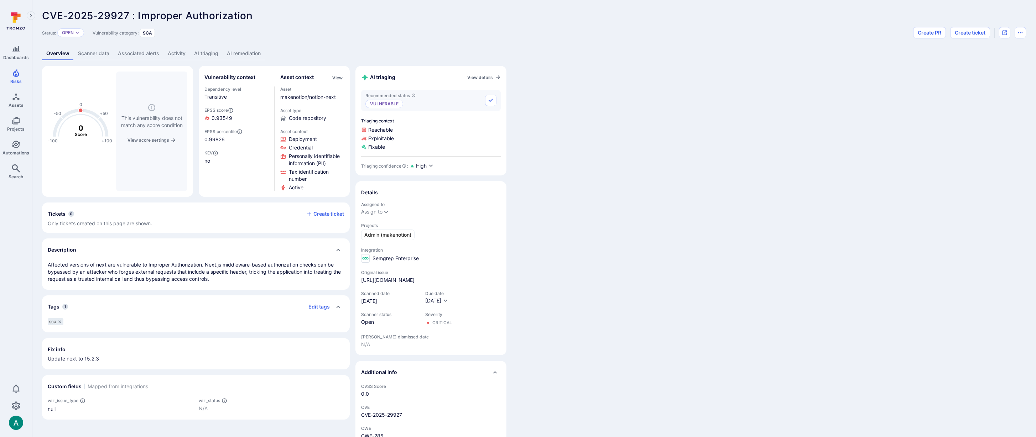
click at [244, 53] on link "AI remediation" at bounding box center [244, 53] width 42 height 13
click at [232, 54] on link "AI remediation" at bounding box center [244, 53] width 42 height 13
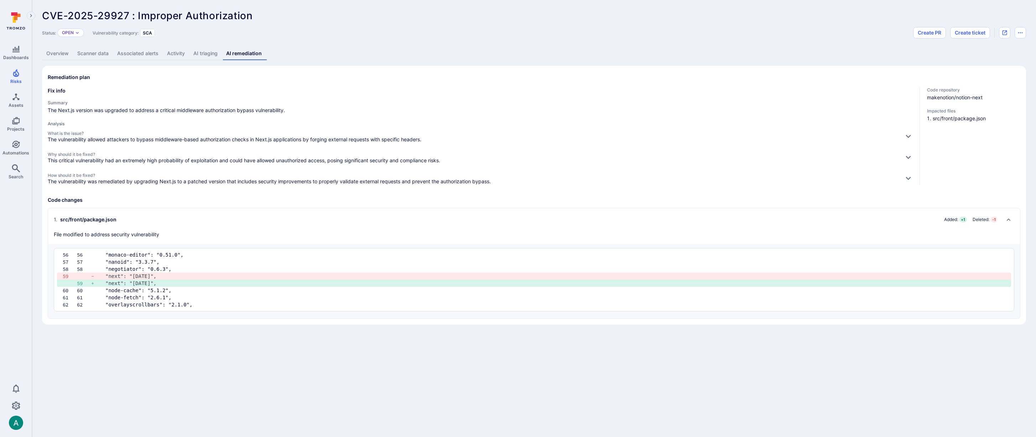
click at [613, 18] on div "CVE-2025-29927 : Improper Authorization ... Show more" at bounding box center [483, 15] width 882 height 11
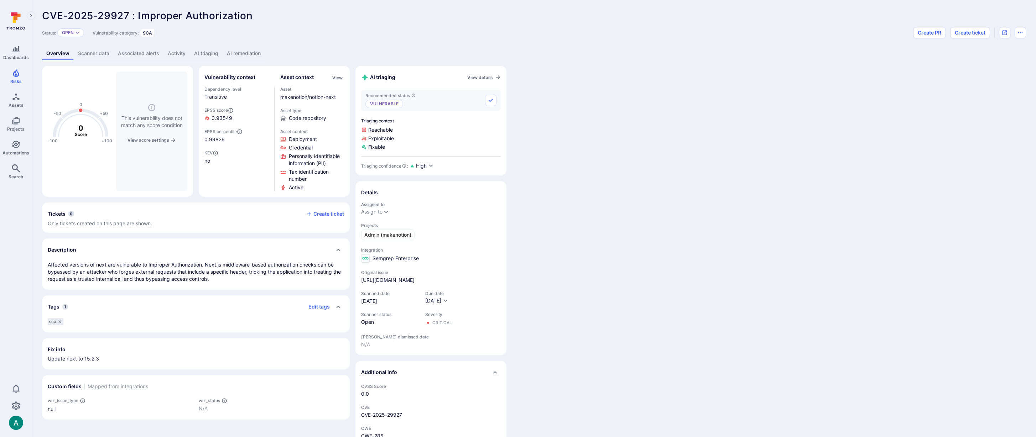
click at [246, 56] on link "AI remediation" at bounding box center [244, 53] width 42 height 13
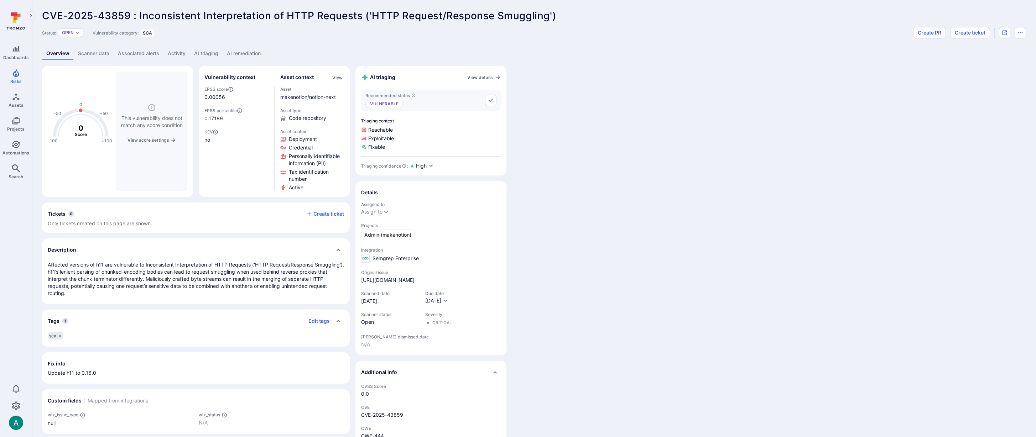
click at [250, 54] on link "AI remediation" at bounding box center [244, 53] width 42 height 13
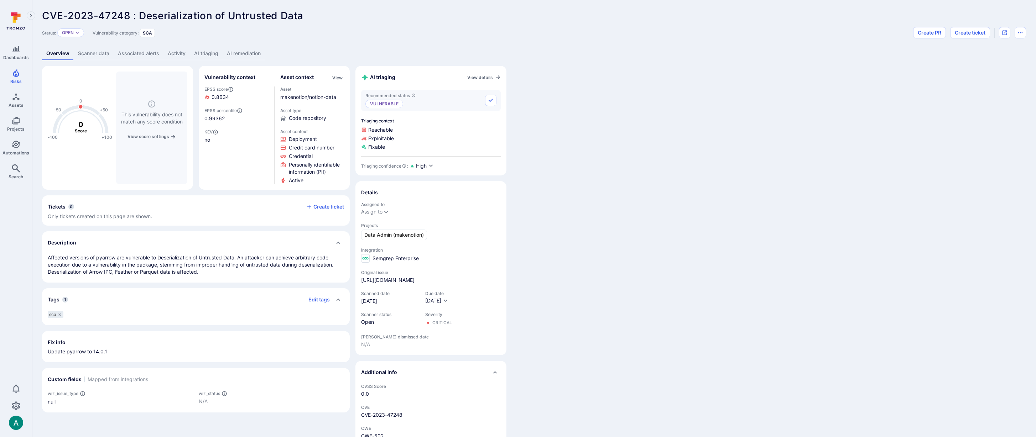
click at [250, 54] on link "AI remediation" at bounding box center [244, 53] width 42 height 13
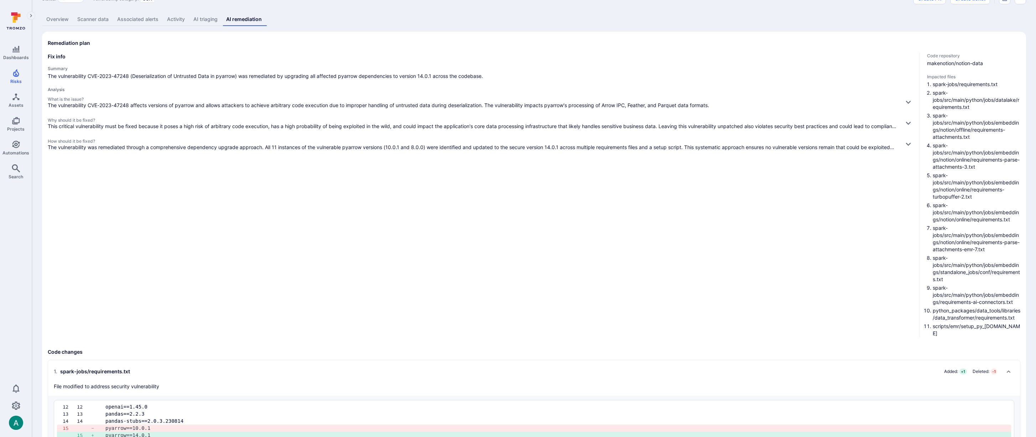
scroll to position [35, 0]
click at [395, 144] on p "The vulnerability was remediated through a comprehensive dependency upgrade app…" at bounding box center [473, 146] width 851 height 7
click at [909, 146] on icon "button" at bounding box center [908, 143] width 7 height 7
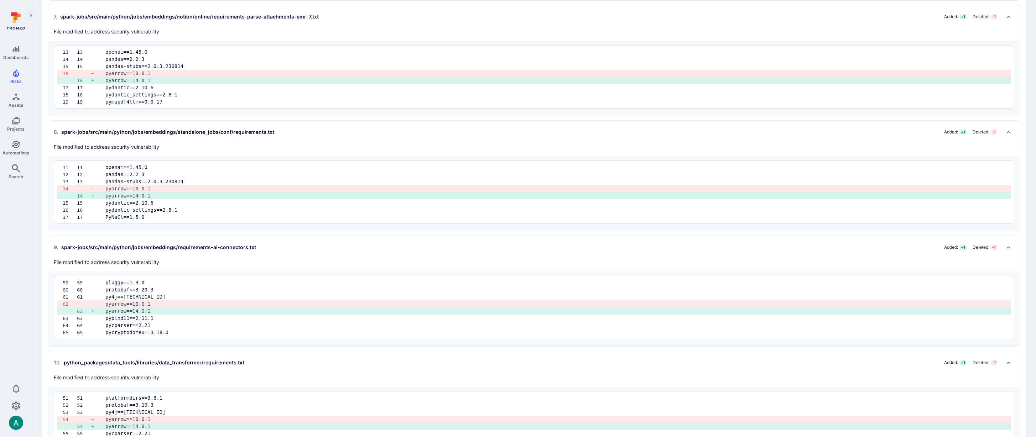
scroll to position [1252, 0]
